Goal: Task Accomplishment & Management: Manage account settings

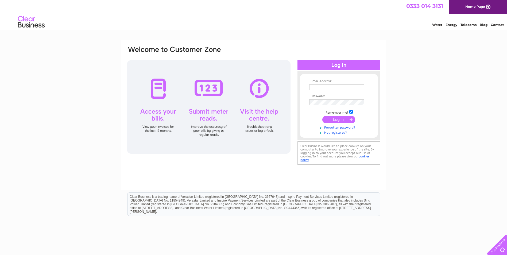
type input "gordon.martin@doverfs.com"
click at [331, 120] on input "submit" at bounding box center [338, 119] width 33 height 7
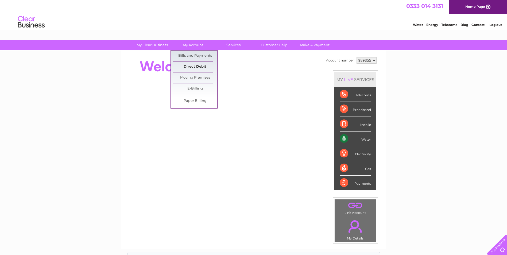
click at [188, 64] on link "Direct Debit" at bounding box center [195, 66] width 44 height 11
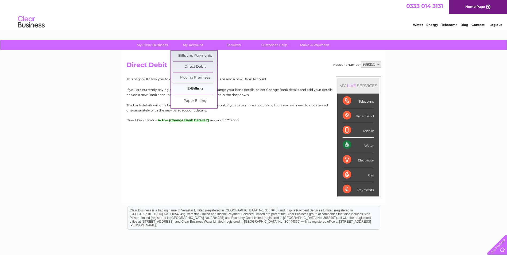
click at [196, 90] on link "E-Billing" at bounding box center [195, 88] width 44 height 11
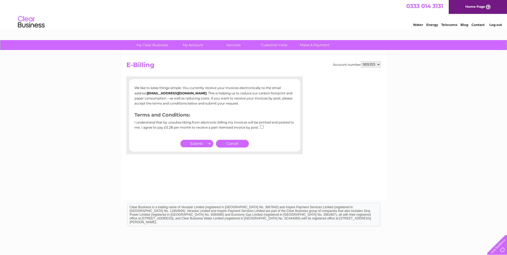
click at [380, 65] on select "989355" at bounding box center [371, 64] width 20 height 6
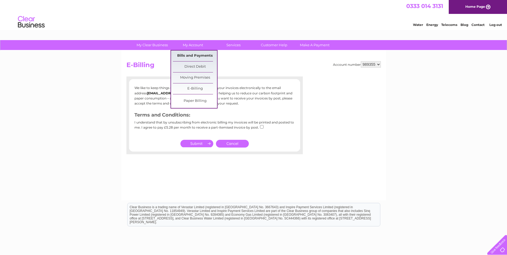
click at [194, 56] on link "Bills and Payments" at bounding box center [195, 55] width 44 height 11
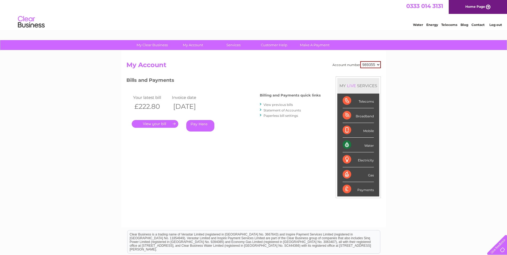
click at [158, 125] on link "." at bounding box center [155, 124] width 46 height 8
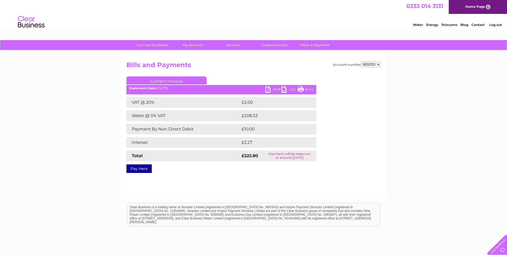
click at [270, 89] on link "PDF" at bounding box center [273, 90] width 16 height 8
click at [496, 26] on link "Log out" at bounding box center [495, 25] width 13 height 4
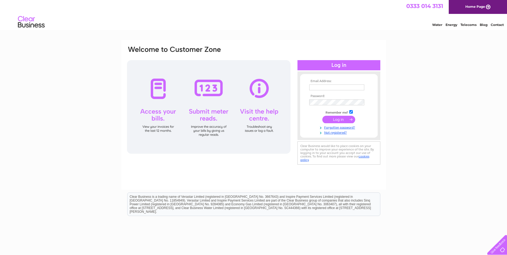
type input "gordon.martin@doverfs.com"
click at [337, 122] on input "submit" at bounding box center [338, 119] width 33 height 7
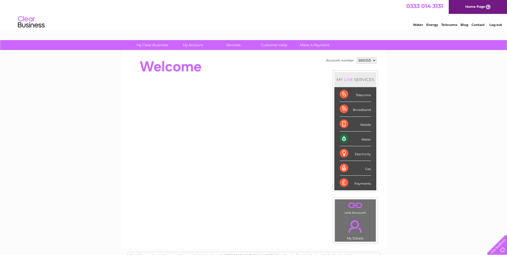
click at [367, 61] on select "989355" at bounding box center [366, 60] width 20 height 6
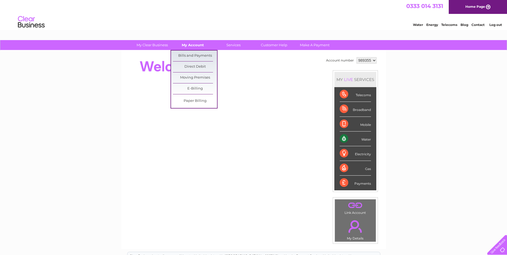
click at [197, 45] on link "My Account" at bounding box center [193, 45] width 44 height 10
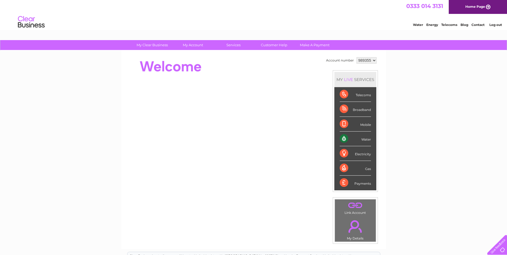
click at [350, 209] on link "." at bounding box center [355, 205] width 38 height 9
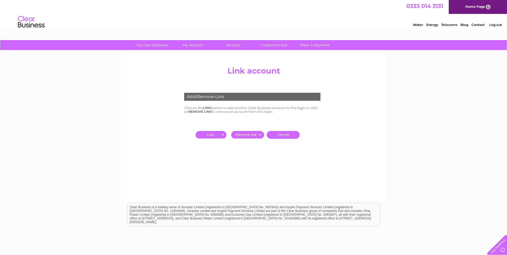
click at [223, 98] on div "Add/Remove Link" at bounding box center [252, 97] width 136 height 8
click at [216, 136] on input "submit" at bounding box center [212, 134] width 33 height 7
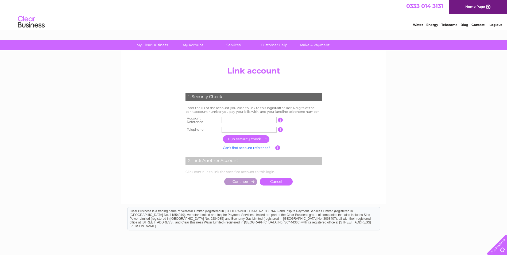
click at [232, 117] on input "text" at bounding box center [248, 120] width 55 height 6
click at [251, 117] on input "text" at bounding box center [248, 120] width 55 height 6
type input "960981"
click at [258, 128] on input "text" at bounding box center [248, 130] width 55 height 6
click at [246, 128] on input "text" at bounding box center [248, 130] width 55 height 6
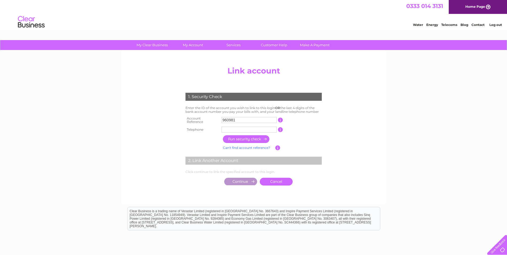
click at [255, 127] on input "text" at bounding box center [248, 130] width 55 height 6
type input "07787660375"
click at [252, 136] on input "button" at bounding box center [246, 139] width 47 height 8
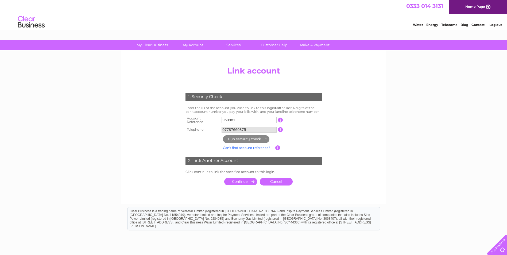
click at [243, 181] on input "submit" at bounding box center [240, 181] width 33 height 7
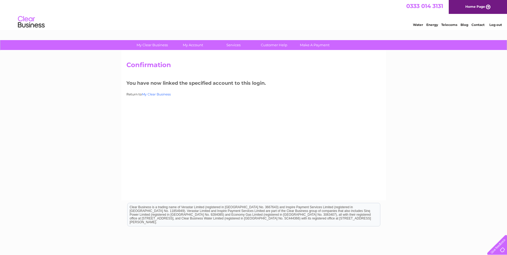
click at [155, 94] on link "My Clear Business" at bounding box center [156, 94] width 29 height 4
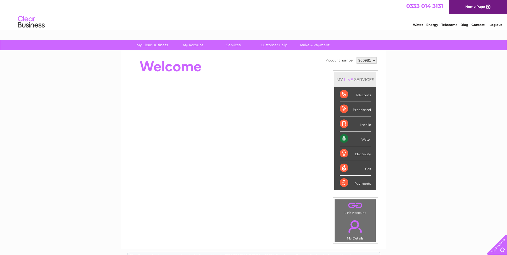
click at [364, 58] on select "960981 989355" at bounding box center [366, 60] width 20 height 6
select select "989355"
click at [356, 57] on select "960981 989355" at bounding box center [366, 60] width 20 height 6
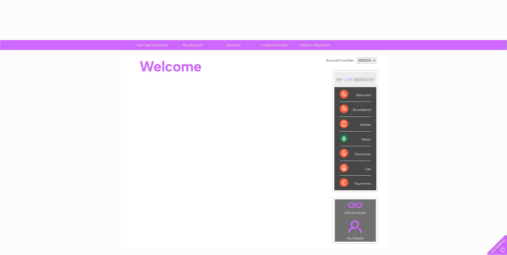
click at [366, 60] on select "960981 989355" at bounding box center [366, 60] width 20 height 6
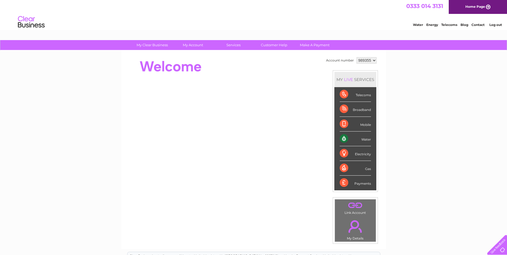
select select "960981"
click at [356, 57] on select "960981 989355" at bounding box center [366, 60] width 20 height 6
drag, startPoint x: 0, startPoint y: 0, endPoint x: 194, endPoint y: 45, distance: 199.3
click at [194, 45] on link "My Account" at bounding box center [193, 45] width 44 height 10
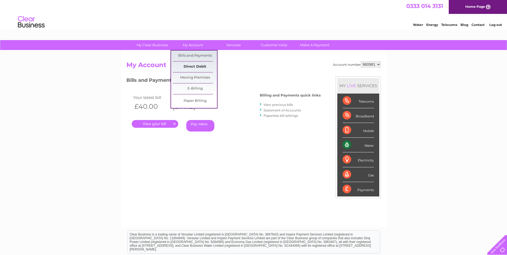
click at [196, 70] on link "Direct Debit" at bounding box center [195, 66] width 44 height 11
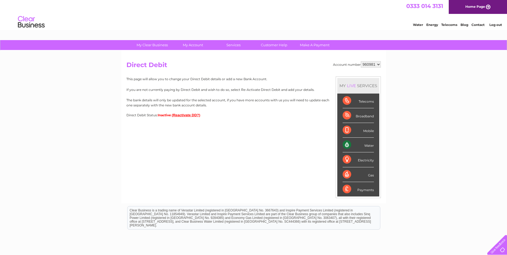
click at [183, 116] on button "(Reactivate DD?)" at bounding box center [186, 115] width 29 height 4
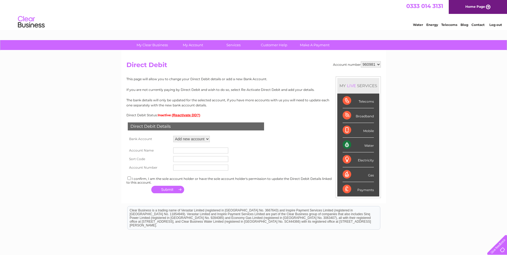
click at [195, 140] on select "Add new account ****2300 ****2300 ****2300" at bounding box center [191, 139] width 37 height 6
click at [253, 149] on form "Account Name Sort Code Account Number" at bounding box center [253, 157] width 254 height 28
click at [185, 153] on input "text" at bounding box center [200, 150] width 55 height 6
click at [186, 151] on input "text" at bounding box center [200, 150] width 55 height 6
click at [250, 134] on td "Direct Debit Details" at bounding box center [195, 125] width 139 height 17
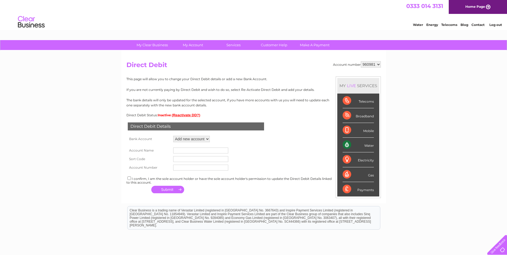
click at [370, 67] on select "960981 989355" at bounding box center [371, 64] width 20 height 6
select select "989355"
click at [361, 61] on select "960981 989355" at bounding box center [371, 64] width 20 height 6
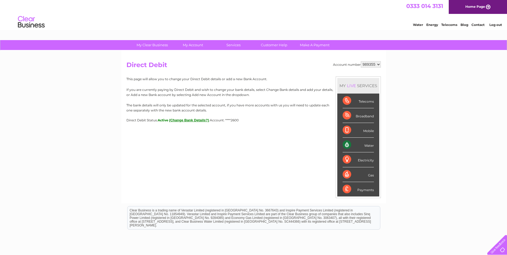
click at [367, 64] on select "960981 989355" at bounding box center [371, 64] width 20 height 6
select select "960981"
click at [361, 61] on select "960981 989355" at bounding box center [371, 64] width 20 height 6
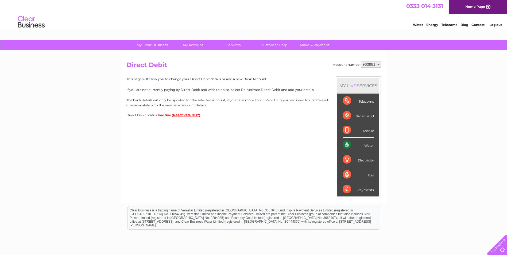
click at [184, 114] on button "(Reactivate DD?)" at bounding box center [186, 115] width 29 height 4
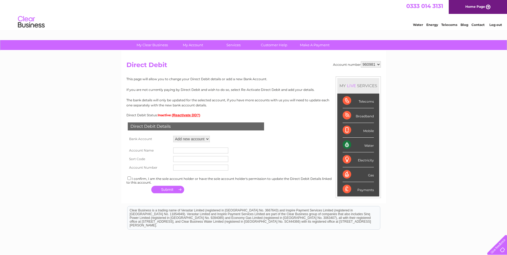
click at [190, 151] on input "text" at bounding box center [200, 150] width 55 height 6
click at [188, 151] on input "text" at bounding box center [200, 150] width 55 height 6
paste input "Dover Fueling Solutions UK Limited"
type input "Dover Fueling Solutions UK Limited"
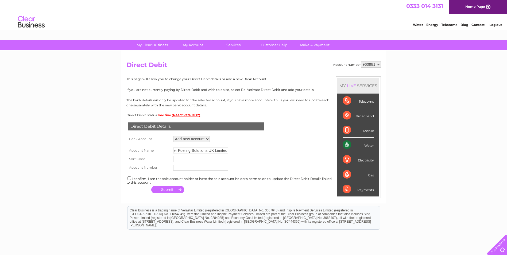
scroll to position [0, 0]
click at [180, 156] on input "text" at bounding box center [200, 159] width 55 height 6
paste input "[DATE]"
type input "[DATE]"
click at [186, 166] on input "text" at bounding box center [200, 168] width 55 height 6
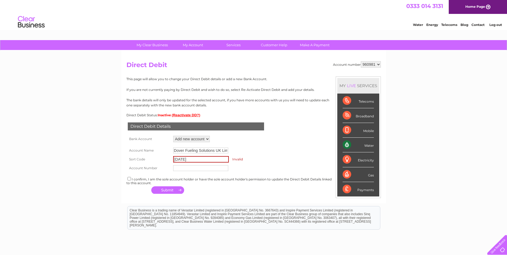
paste input "16952600"
type input "16952600"
click at [178, 161] on input "23-10-48" at bounding box center [201, 159] width 56 height 6
click at [183, 159] on input "2310-48" at bounding box center [201, 159] width 56 height 6
type input "231048"
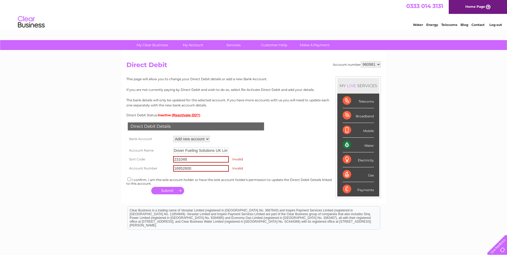
click at [206, 152] on input "Dover Fueling Solutions UK Limited" at bounding box center [200, 150] width 55 height 6
click at [253, 137] on div "Direct Debit Details Bank Account Add new account ****2300 ****2300 ****2300 Lo…" at bounding box center [253, 156] width 254 height 79
click at [199, 167] on input "16952600" at bounding box center [201, 168] width 56 height 6
type input "16952600"
click at [198, 154] on td "Dover Fueling Solutions UK Limited" at bounding box center [201, 150] width 58 height 9
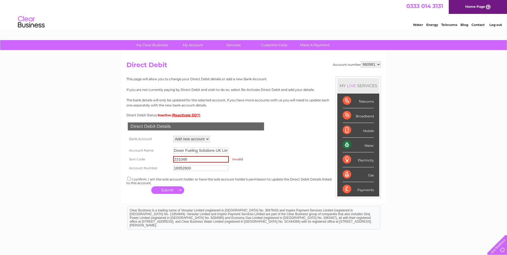
click at [198, 158] on input "231048" at bounding box center [201, 159] width 56 height 6
type input "231048"
click at [131, 180] on div "I confirm, I am the sole account holder or have the sole account holder's permi…" at bounding box center [253, 180] width 254 height 9
click at [131, 178] on input "checkbox" at bounding box center [128, 177] width 3 height 3
checkbox input "true"
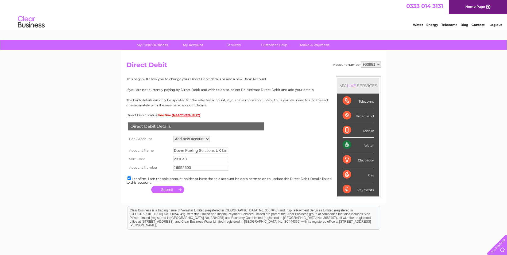
click at [166, 193] on button "button" at bounding box center [167, 189] width 33 height 7
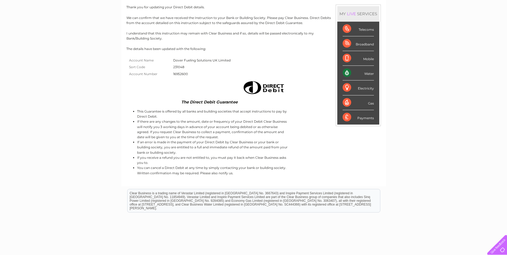
scroll to position [18, 0]
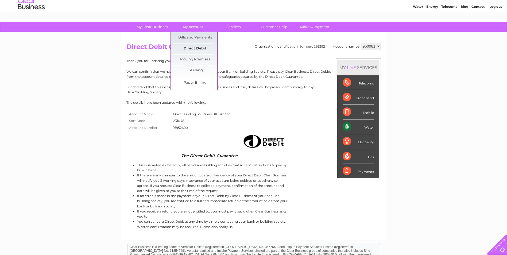
click at [196, 46] on link "Direct Debit" at bounding box center [195, 48] width 44 height 11
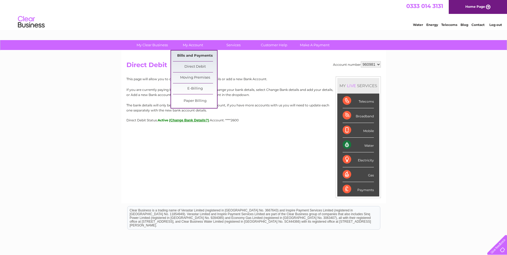
click at [198, 57] on link "Bills and Payments" at bounding box center [195, 55] width 44 height 11
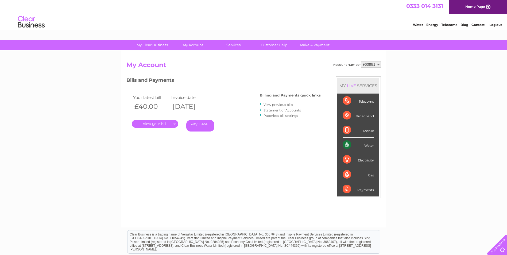
click at [153, 126] on link "." at bounding box center [155, 124] width 46 height 8
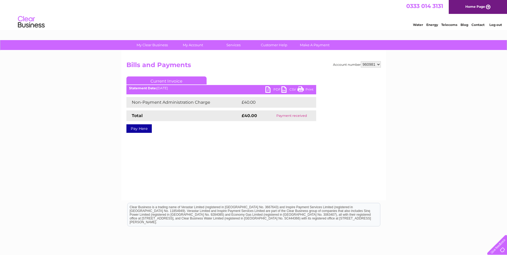
click at [274, 87] on link "PDF" at bounding box center [273, 90] width 16 height 8
click at [270, 91] on link "PDF" at bounding box center [273, 90] width 16 height 8
